Goal: Information Seeking & Learning: Understand process/instructions

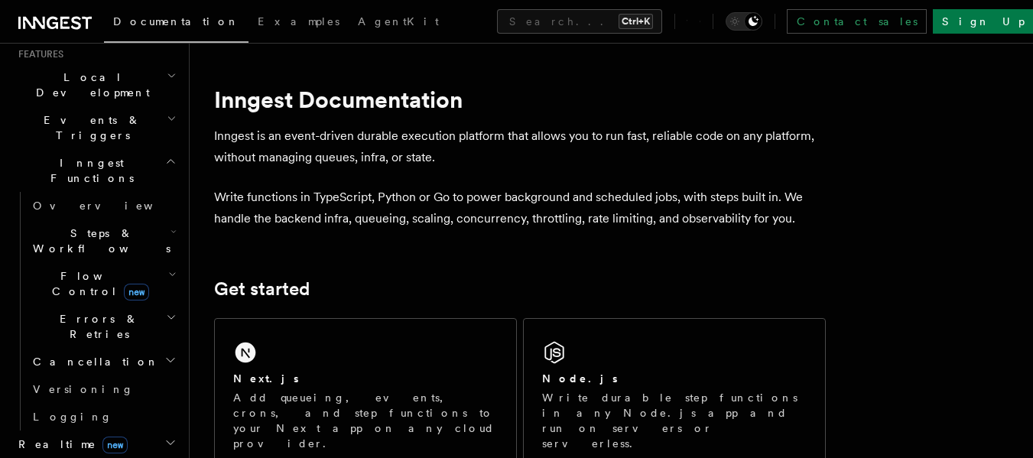
scroll to position [508, 0]
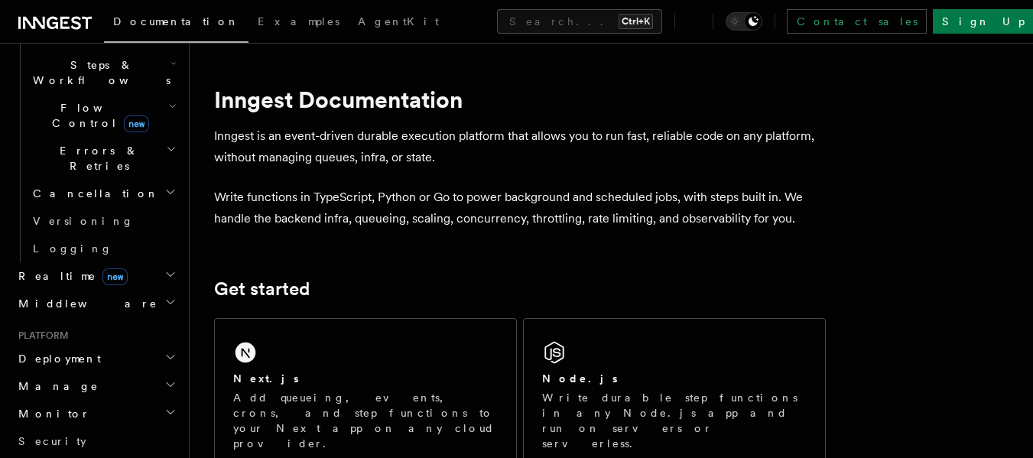
click at [54, 351] on span "Deployment" at bounding box center [56, 358] width 89 height 15
click at [52, 351] on span "Deployment" at bounding box center [56, 358] width 89 height 15
click at [69, 351] on span "Deployment" at bounding box center [56, 358] width 89 height 15
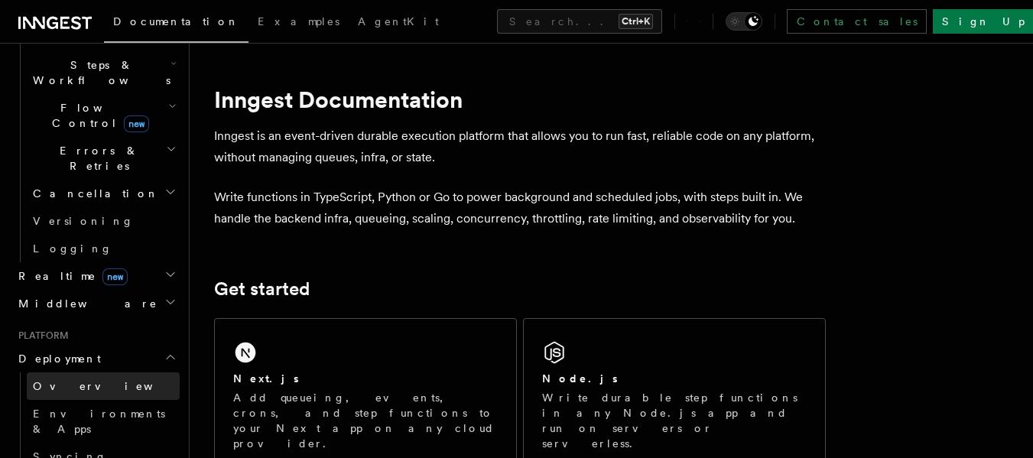
click at [59, 380] on span "Overview" at bounding box center [112, 386] width 158 height 12
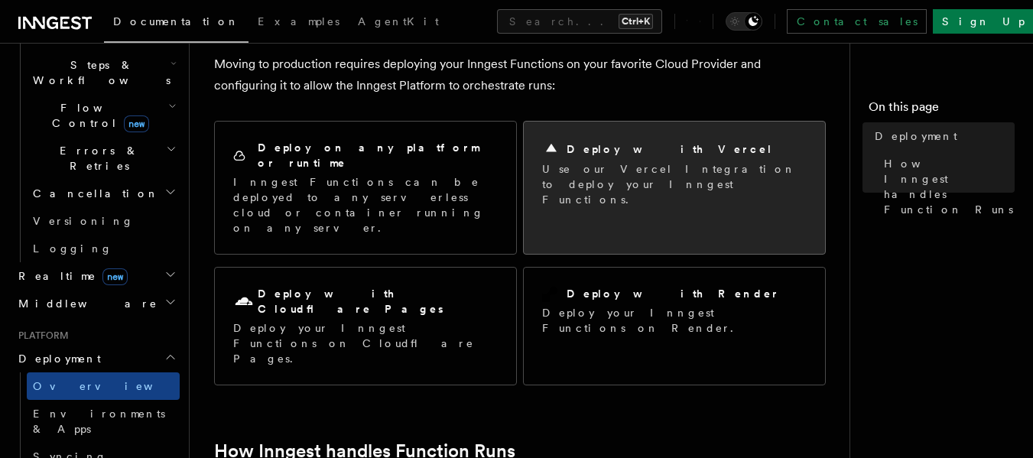
scroll to position [86, 0]
click at [644, 190] on p "Use our Vercel Integration to deploy your Inngest Functions." at bounding box center [674, 186] width 265 height 46
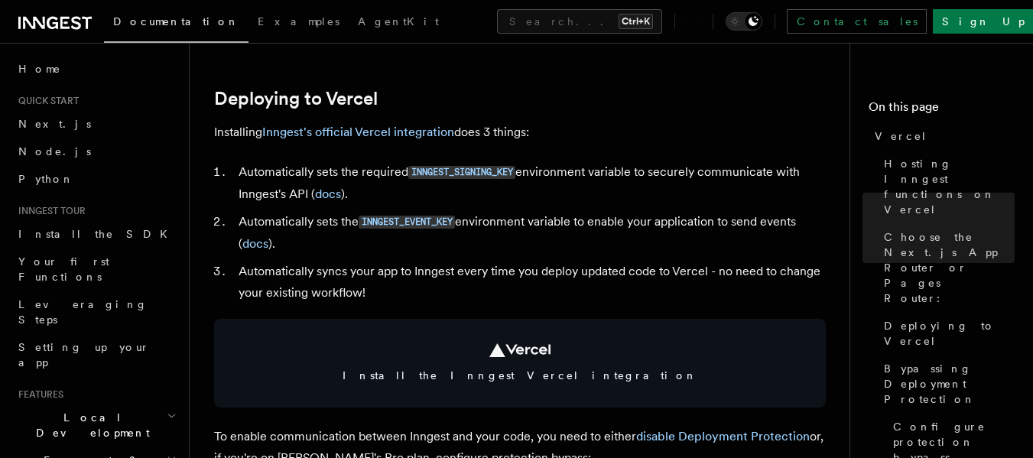
scroll to position [686, 0]
click at [399, 128] on link "Inngest's official Vercel integration" at bounding box center [358, 131] width 192 height 15
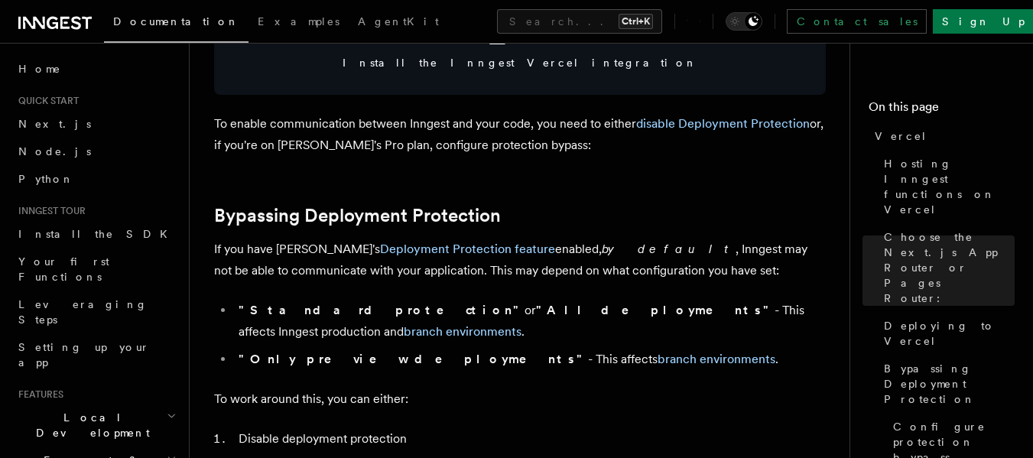
scroll to position [999, 0]
click at [420, 245] on link "Deployment Protection feature" at bounding box center [467, 248] width 175 height 15
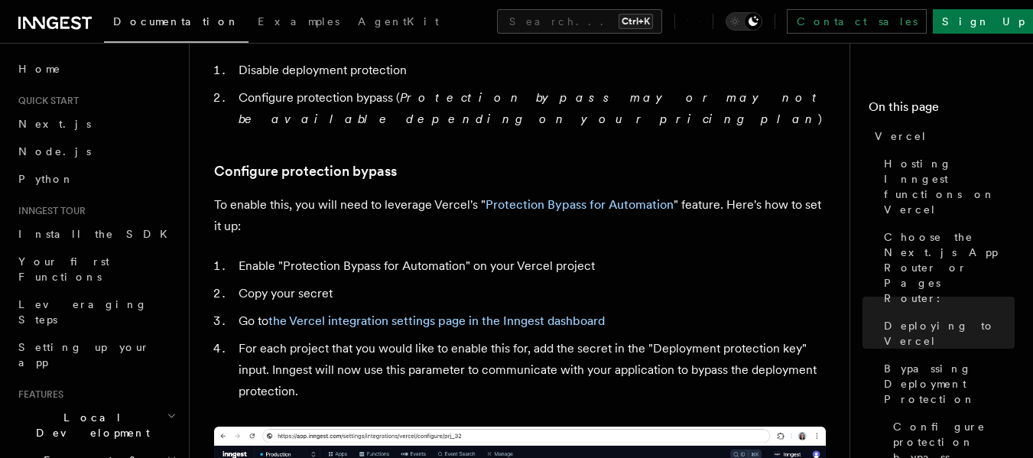
scroll to position [1366, 0]
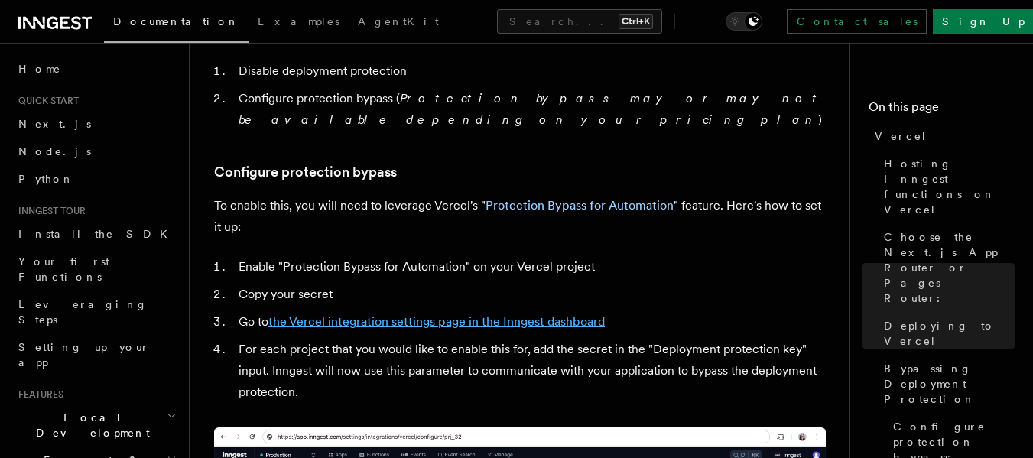
click at [430, 314] on link "the Vercel integration settings page in the Inngest dashboard" at bounding box center [436, 321] width 336 height 15
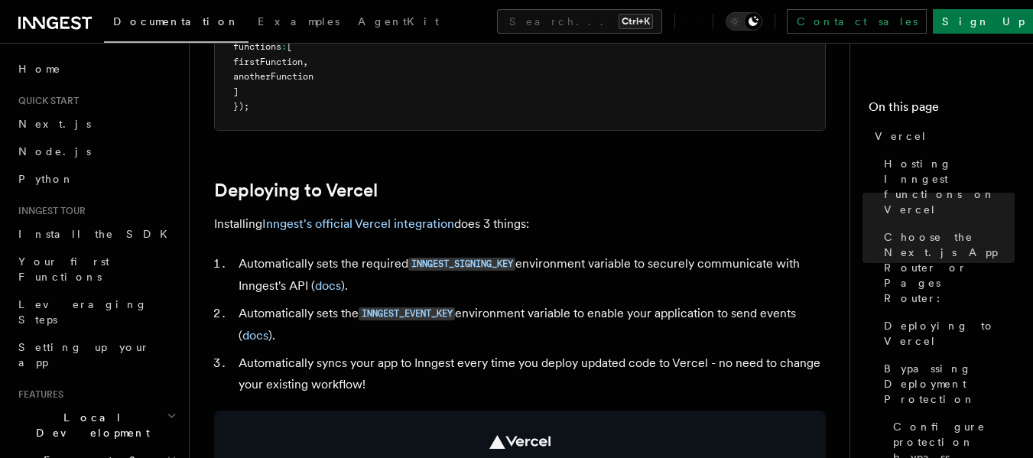
scroll to position [691, 0]
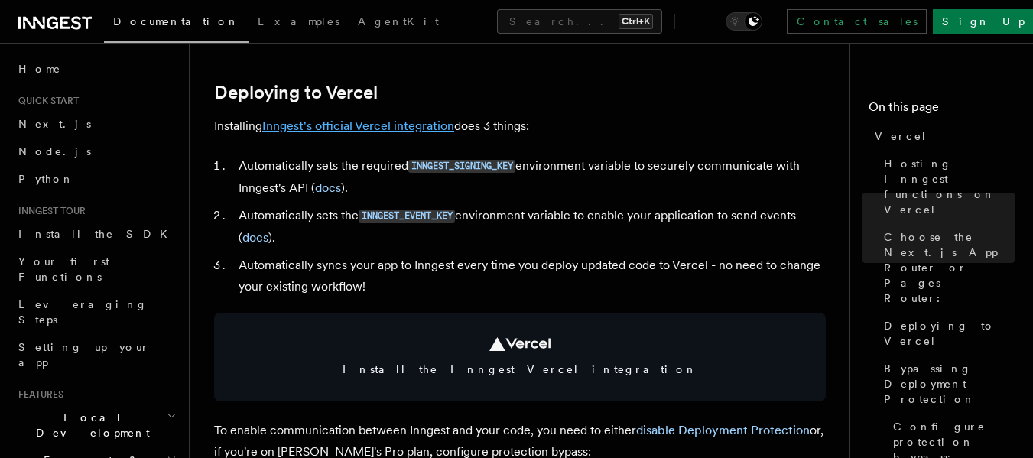
click at [398, 120] on link "Inngest's official Vercel integration" at bounding box center [358, 126] width 192 height 15
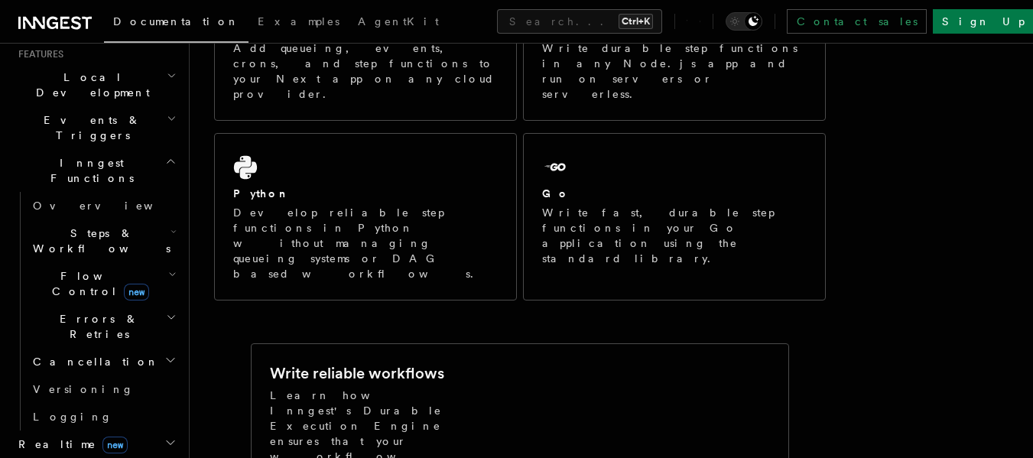
scroll to position [339, 0]
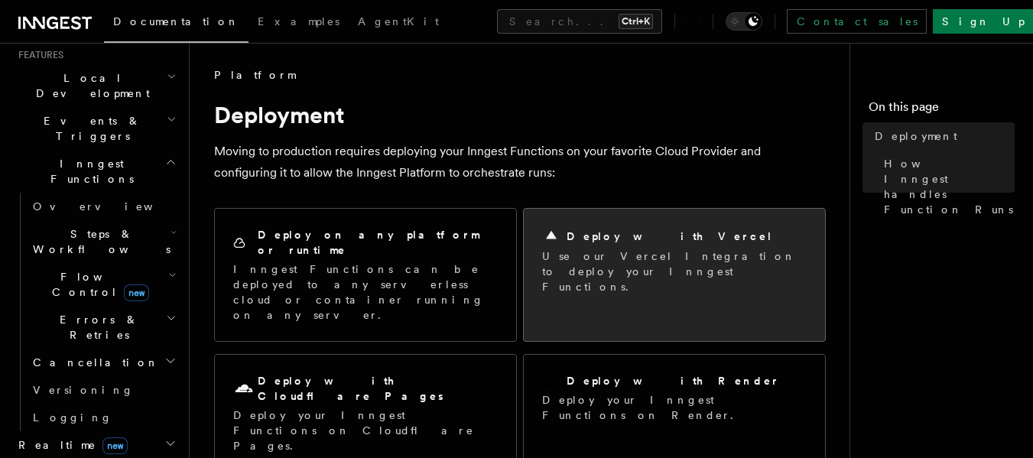
click at [645, 237] on h2 "Deploy with Vercel" at bounding box center [670, 236] width 206 height 15
